Goal: Task Accomplishment & Management: Manage account settings

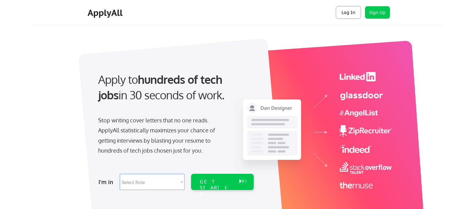
click at [352, 12] on button "Log In" at bounding box center [348, 12] width 25 height 12
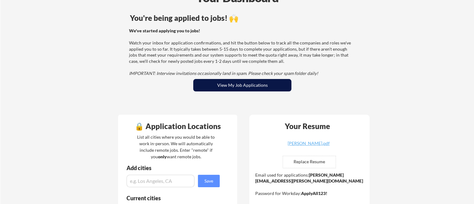
scroll to position [43, 0]
click at [266, 87] on button "View My Job Applications" at bounding box center [242, 85] width 98 height 12
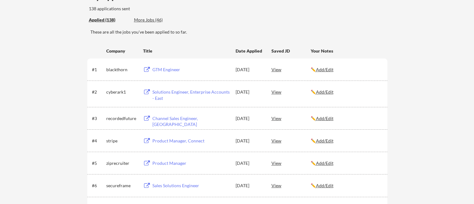
scroll to position [73, 0]
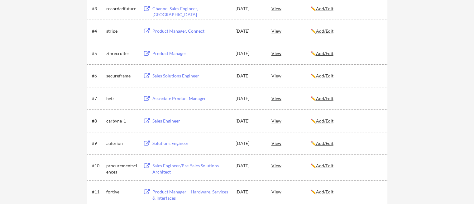
scroll to position [493, 0]
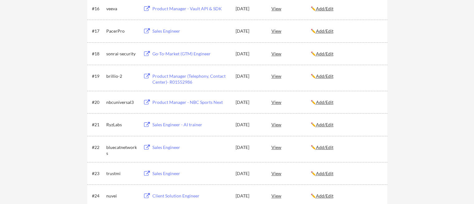
click at [174, 102] on div "Product Manager - NBC Sports Next" at bounding box center [190, 102] width 77 height 6
